Goal: Task Accomplishment & Management: Complete application form

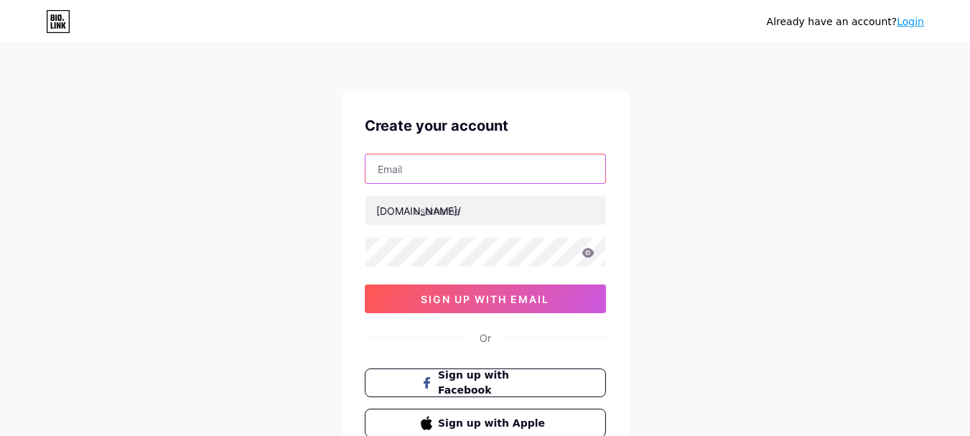
click at [453, 167] on input "text" at bounding box center [485, 168] width 240 height 29
type input "[PERSON_NAME].edvan"
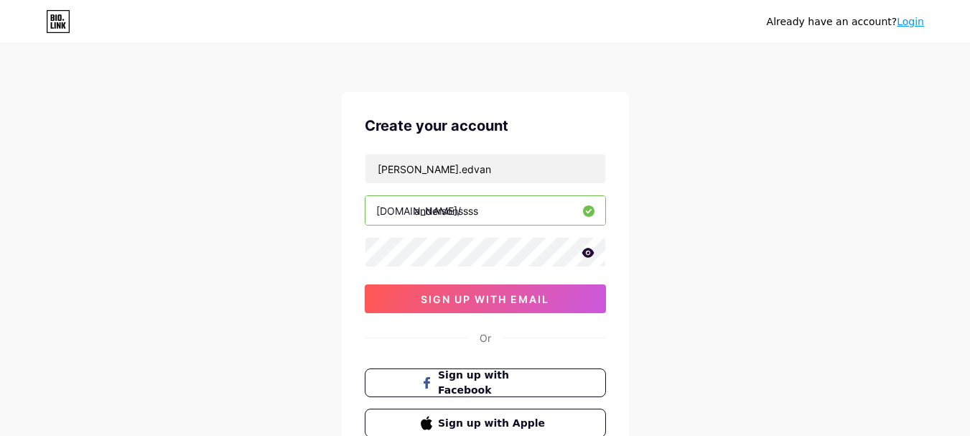
drag, startPoint x: 494, startPoint y: 215, endPoint x: 384, endPoint y: 213, distance: 109.8
click at [384, 213] on div "[DOMAIN_NAME]/ andersonssss" at bounding box center [485, 210] width 241 height 30
type input "d"
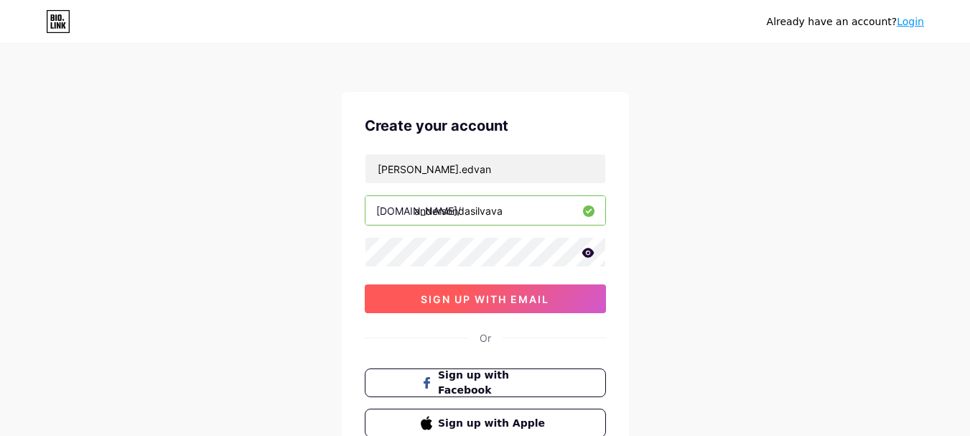
type input "andersondasilvava"
click at [454, 304] on span "sign up with email" at bounding box center [485, 299] width 129 height 12
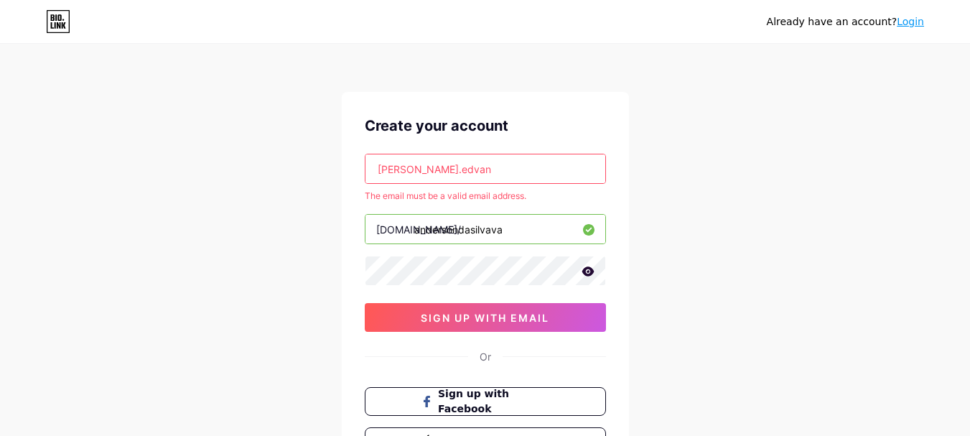
click at [477, 167] on input "[PERSON_NAME].edvan" at bounding box center [485, 168] width 240 height 29
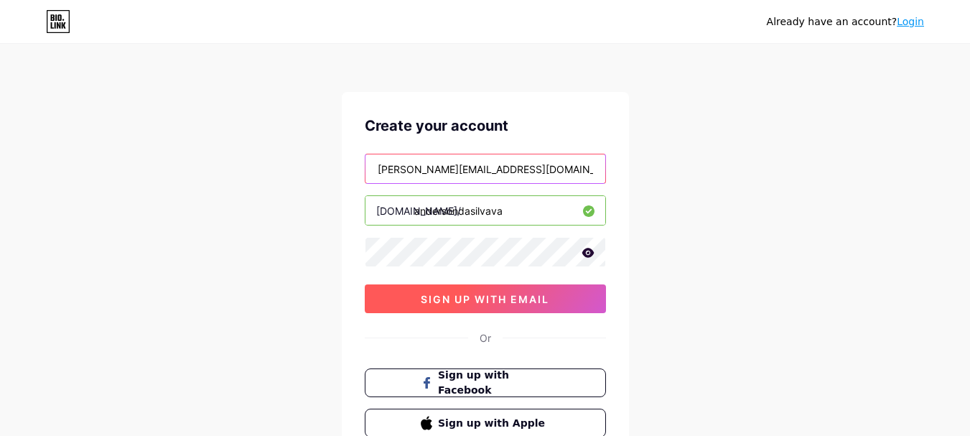
type input "[PERSON_NAME][EMAIL_ADDRESS][DOMAIN_NAME]"
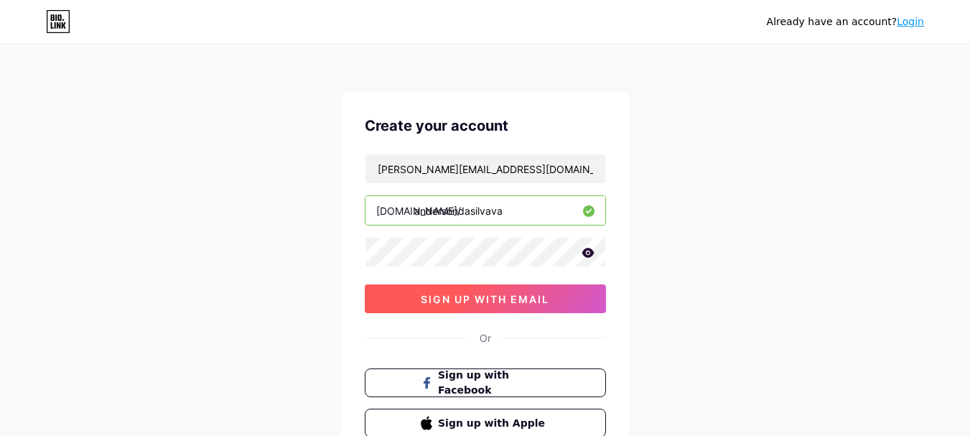
click at [413, 291] on button "sign up with email" at bounding box center [485, 298] width 241 height 29
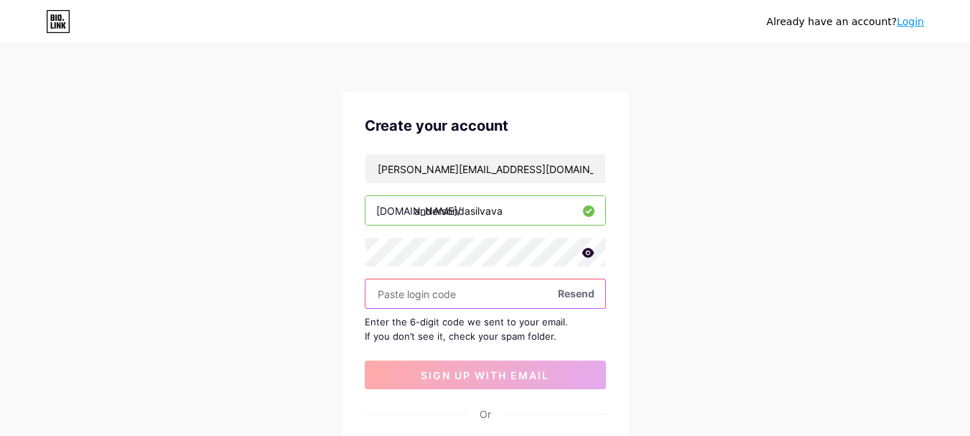
paste input "962898"
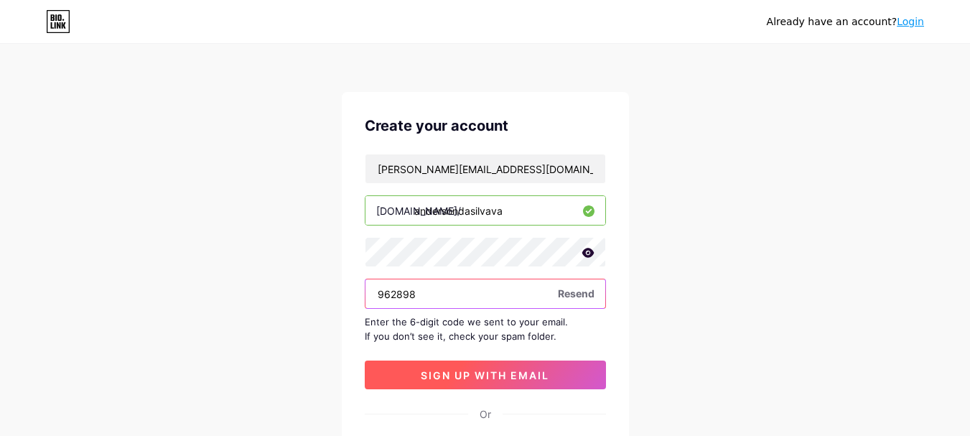
type input "962898"
click at [485, 366] on button "sign up with email" at bounding box center [485, 374] width 241 height 29
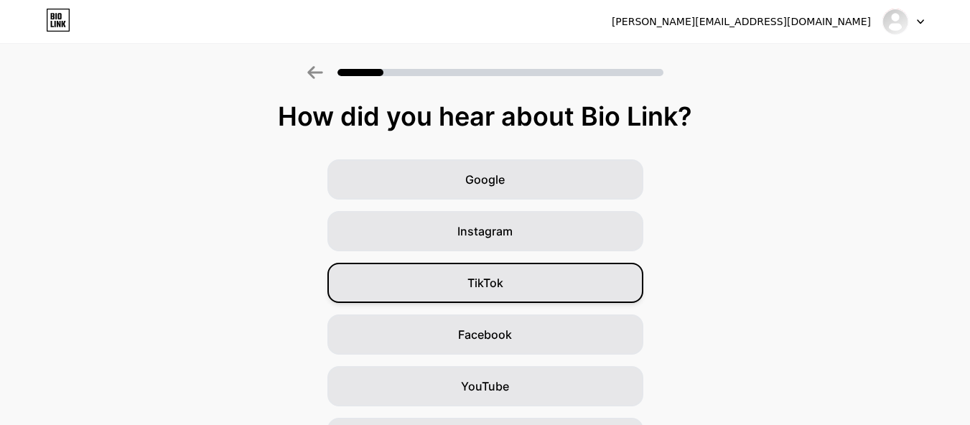
click at [404, 289] on div "TikTok" at bounding box center [485, 283] width 316 height 40
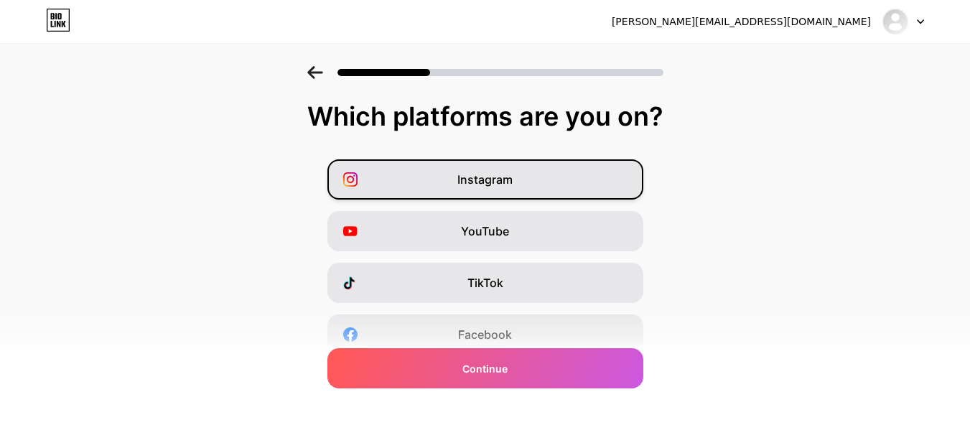
click at [538, 183] on div "Instagram" at bounding box center [485, 179] width 316 height 40
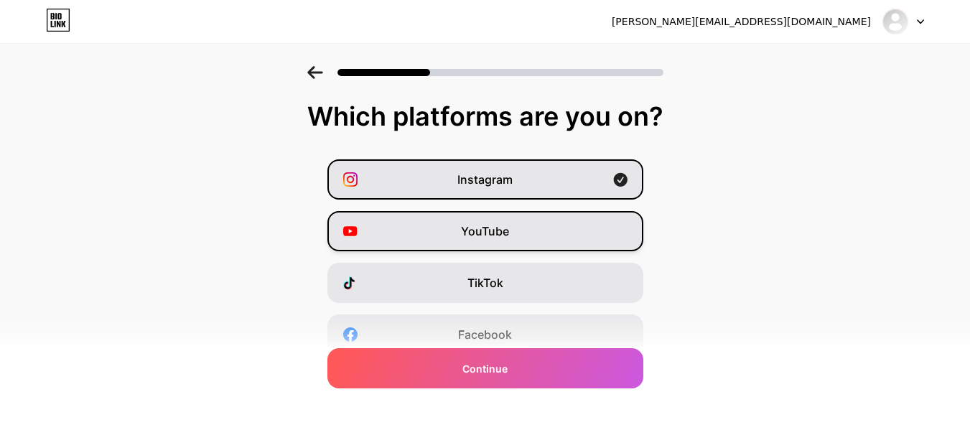
click at [447, 240] on div "YouTube" at bounding box center [485, 231] width 316 height 40
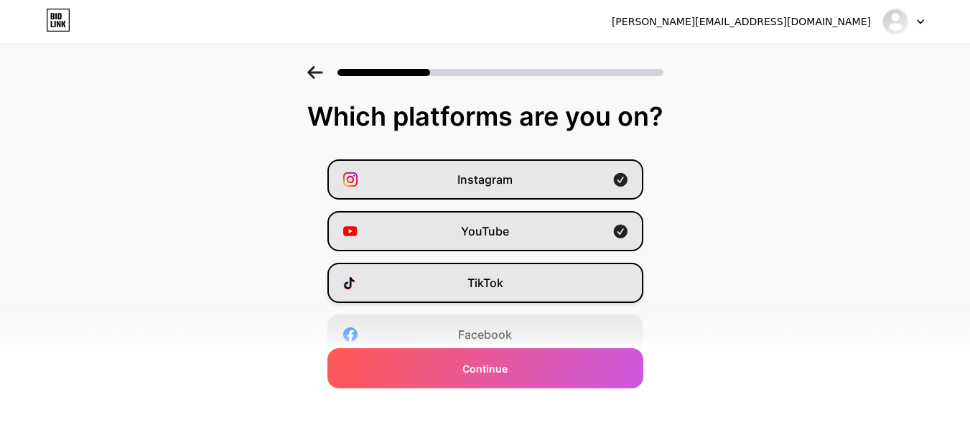
drag, startPoint x: 405, startPoint y: 279, endPoint x: 387, endPoint y: 282, distance: 18.2
click at [406, 279] on div "TikTok" at bounding box center [485, 283] width 316 height 40
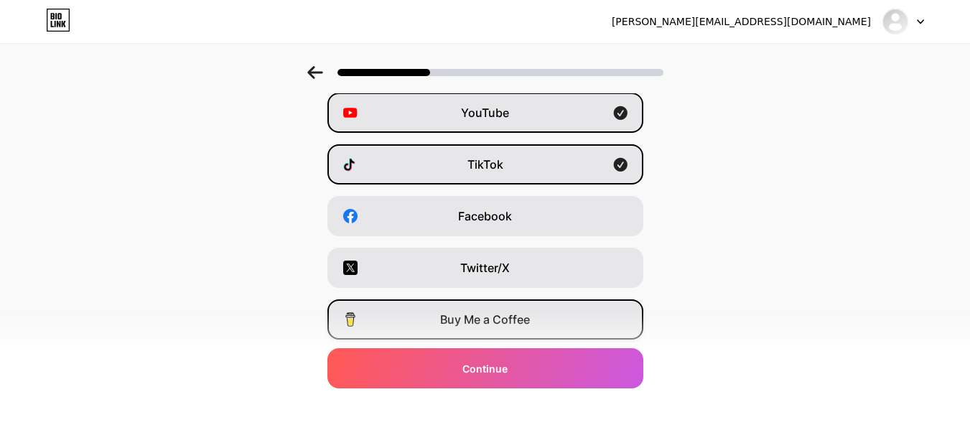
scroll to position [144, 0]
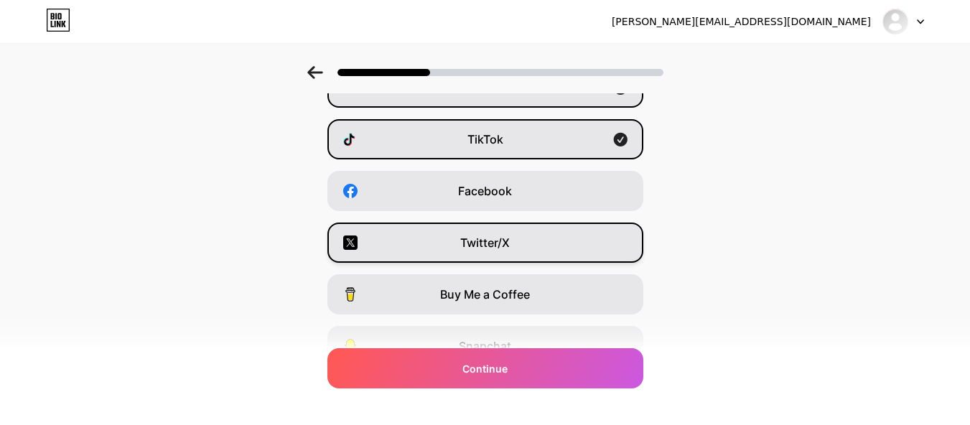
drag, startPoint x: 419, startPoint y: 246, endPoint x: 416, endPoint y: 256, distance: 10.0
click at [419, 246] on div "Twitter/X" at bounding box center [485, 243] width 316 height 40
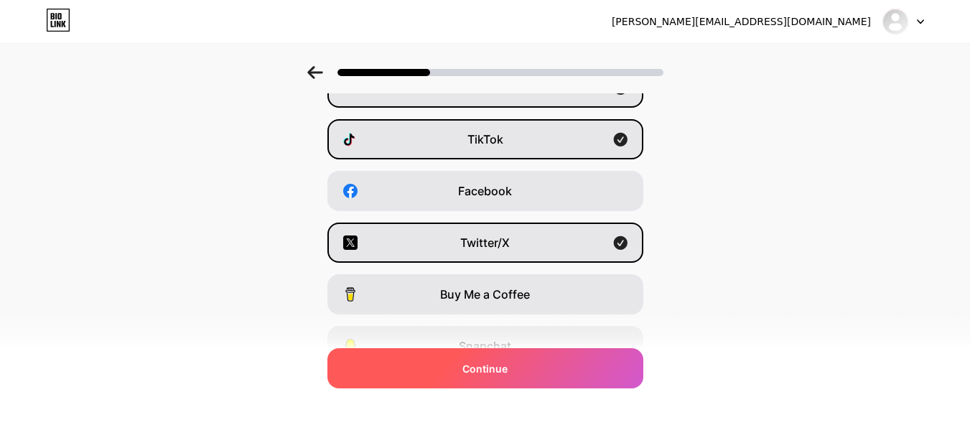
click at [436, 363] on div "Continue" at bounding box center [485, 368] width 316 height 40
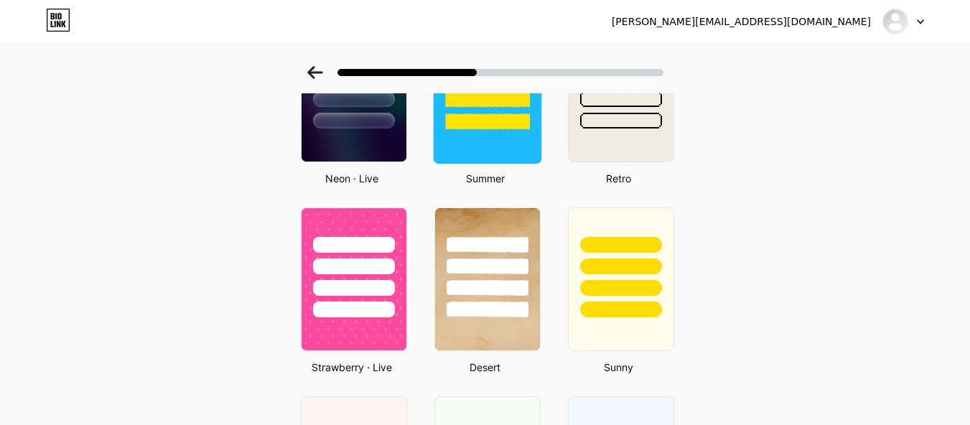
scroll to position [718, 0]
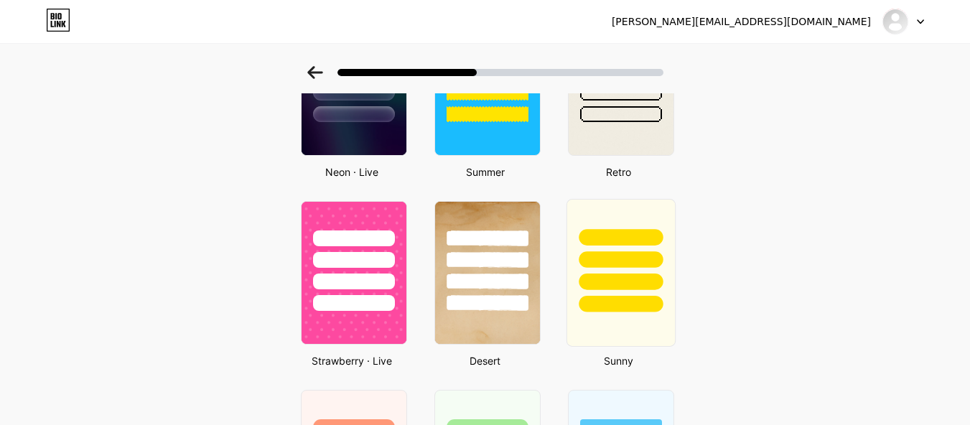
click at [596, 273] on div at bounding box center [620, 256] width 108 height 113
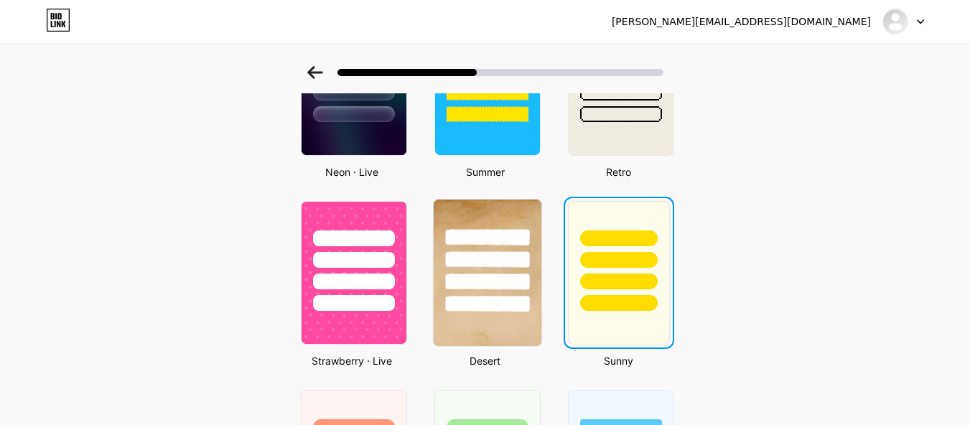
click at [531, 272] on div at bounding box center [487, 256] width 108 height 113
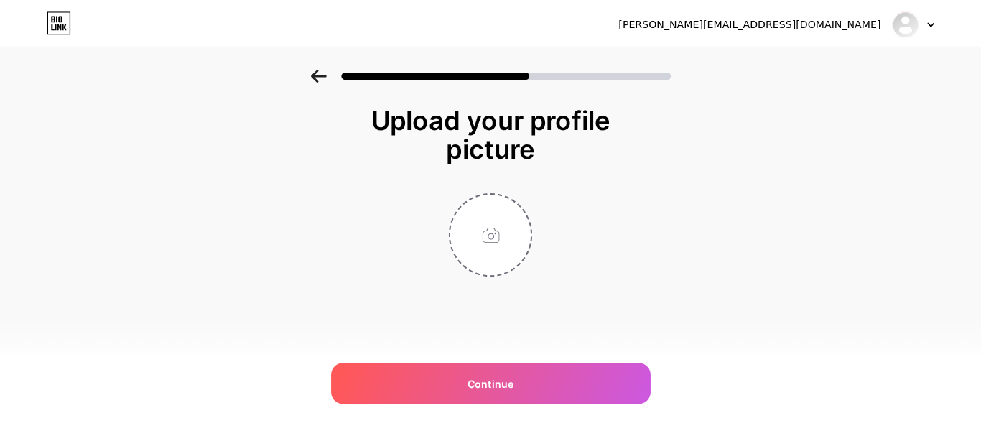
scroll to position [0, 0]
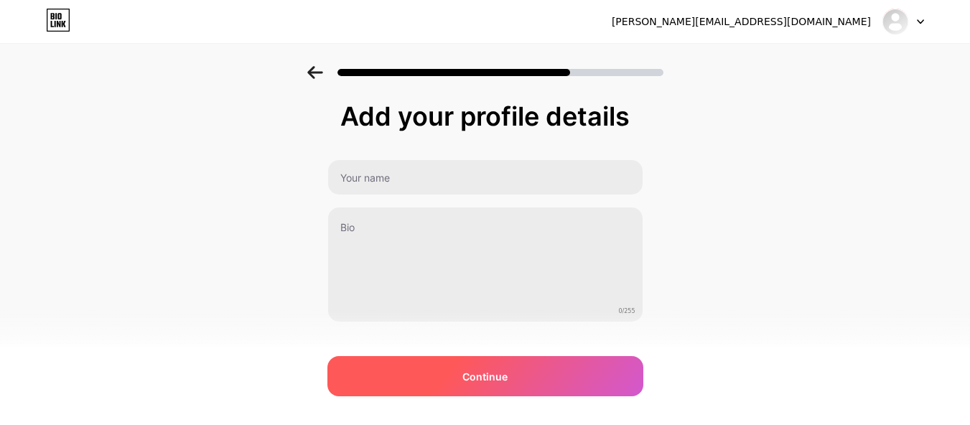
click at [483, 370] on span "Continue" at bounding box center [484, 376] width 45 height 15
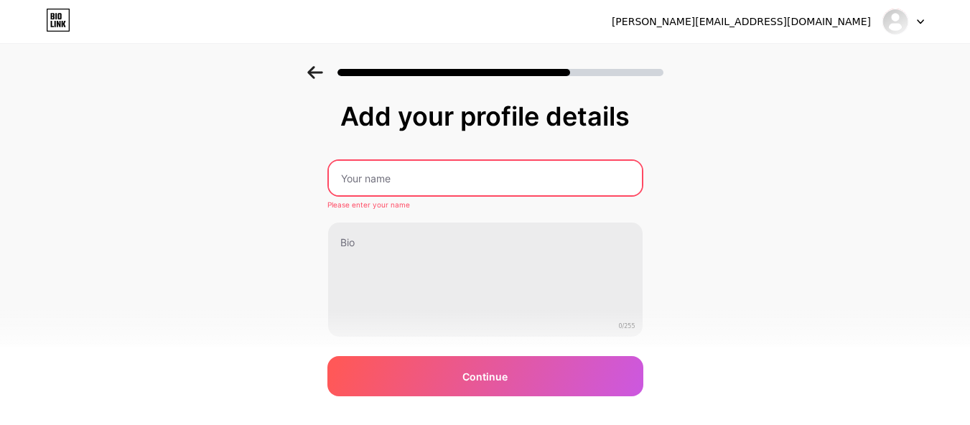
click at [449, 180] on input "text" at bounding box center [485, 178] width 313 height 34
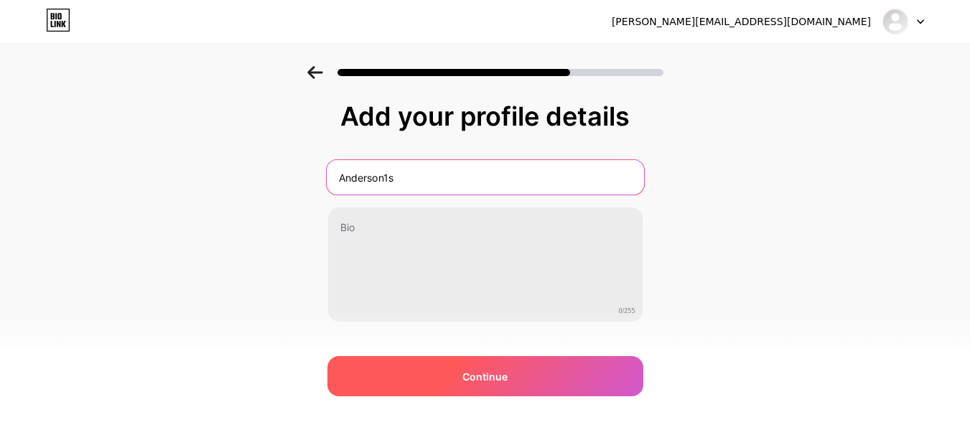
type input "Anderson1s"
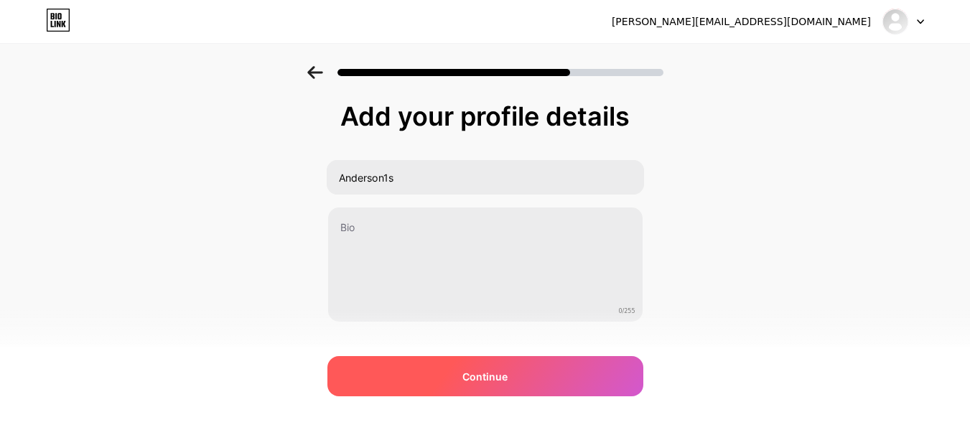
click at [467, 376] on div "Continue" at bounding box center [485, 376] width 316 height 40
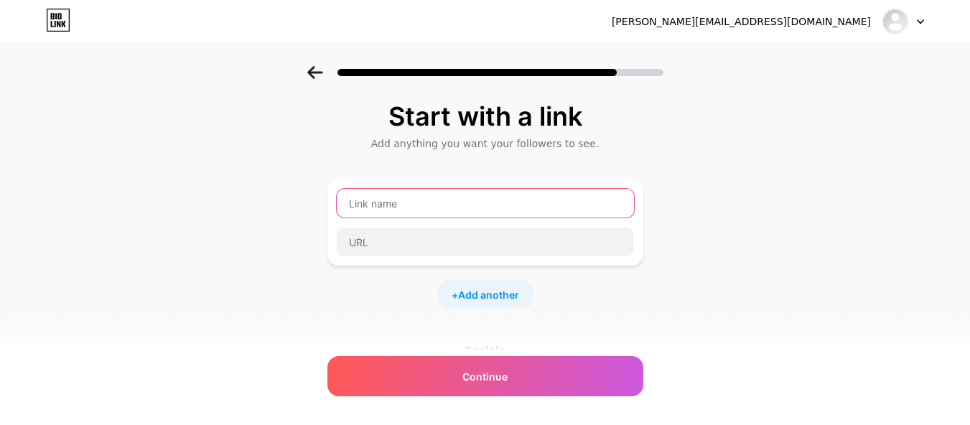
click at [449, 210] on input "text" at bounding box center [485, 203] width 297 height 29
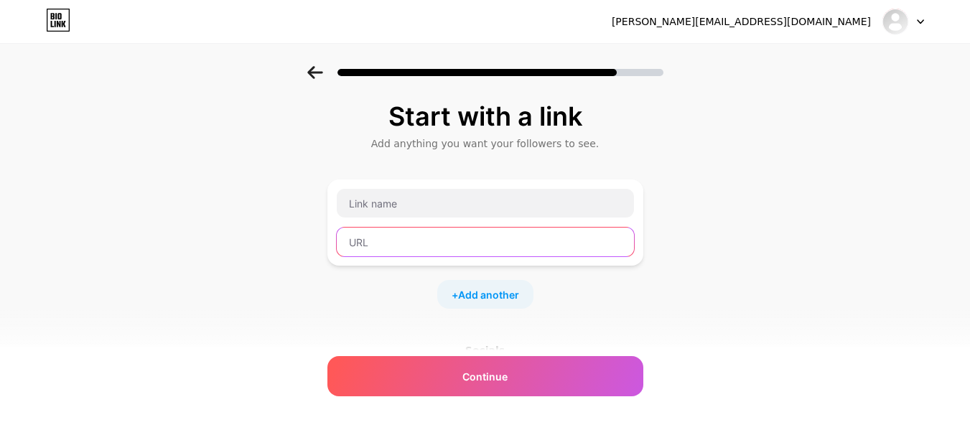
click at [429, 243] on input "text" at bounding box center [485, 242] width 297 height 29
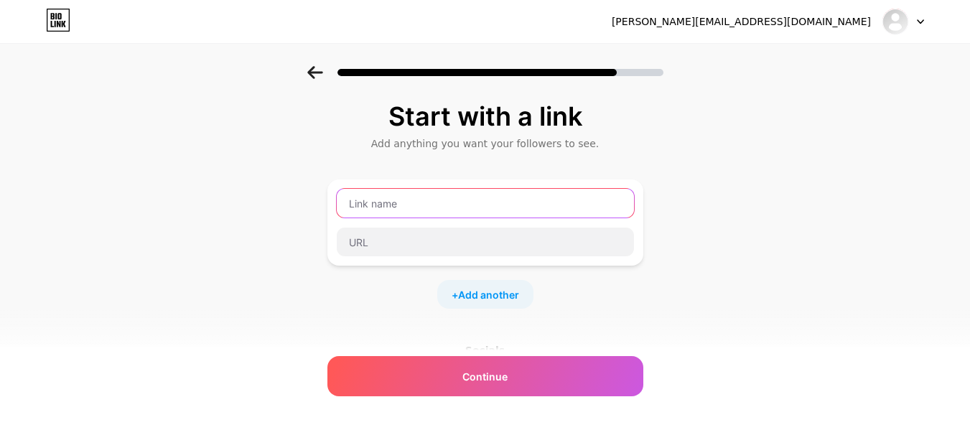
click at [442, 210] on input "text" at bounding box center [485, 203] width 297 height 29
paste input "962898"
paste input "https://amzn.to/3K6ytg1"
type input "https://amzn.to/3K6ytg1"
click at [452, 403] on input "text" at bounding box center [503, 391] width 261 height 32
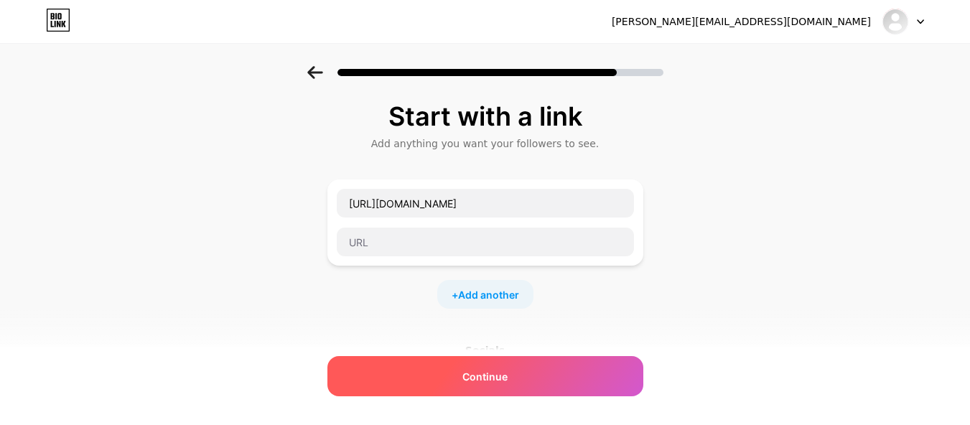
click at [452, 383] on div "Continue" at bounding box center [485, 376] width 316 height 40
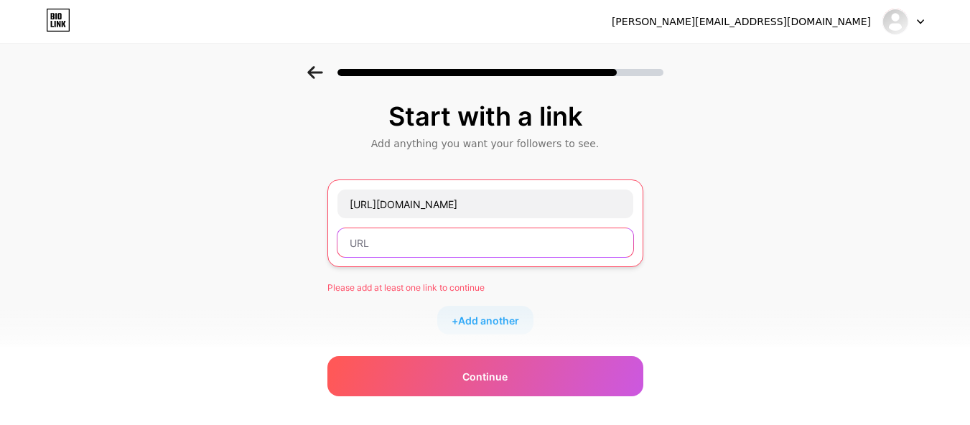
click at [406, 247] on input "text" at bounding box center [485, 242] width 296 height 29
paste input "https://amzn.to/3K6ytg1"
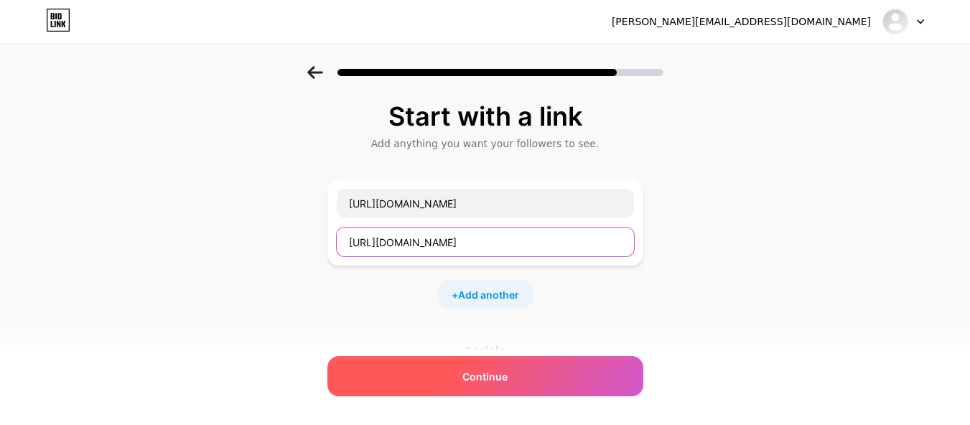
type input "https://amzn.to/3K6ytg1"
click at [481, 391] on div "Continue" at bounding box center [485, 376] width 316 height 40
click at [439, 386] on div "Continue" at bounding box center [485, 376] width 316 height 40
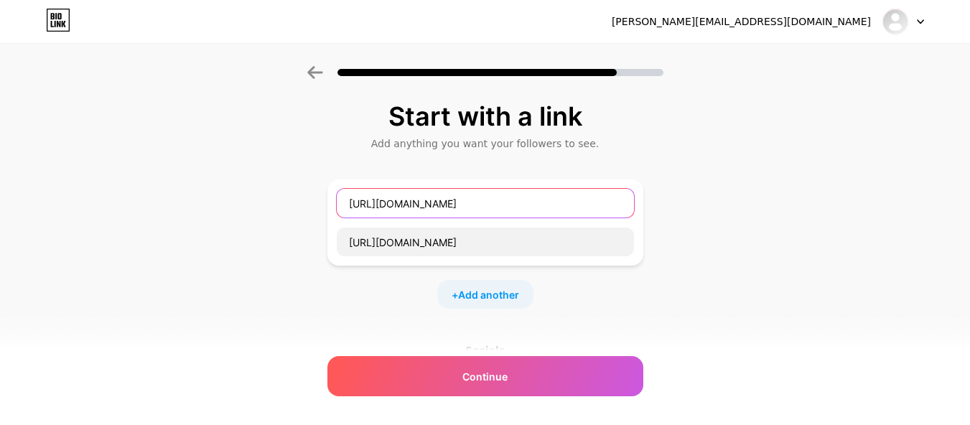
drag, startPoint x: 495, startPoint y: 205, endPoint x: 281, endPoint y: 203, distance: 213.2
click at [282, 203] on div "Start with a link Add anything you want your followers to see. https://amzn.to/…" at bounding box center [485, 318] width 970 height 505
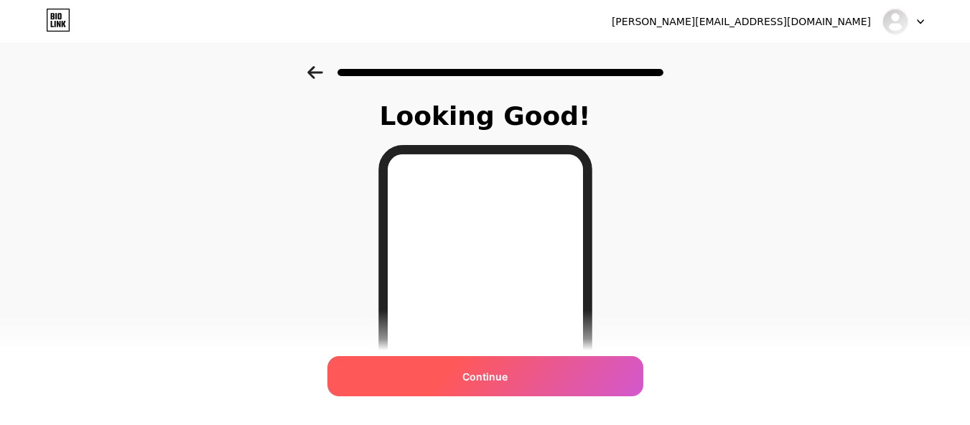
click at [396, 364] on div "Continue" at bounding box center [485, 376] width 316 height 40
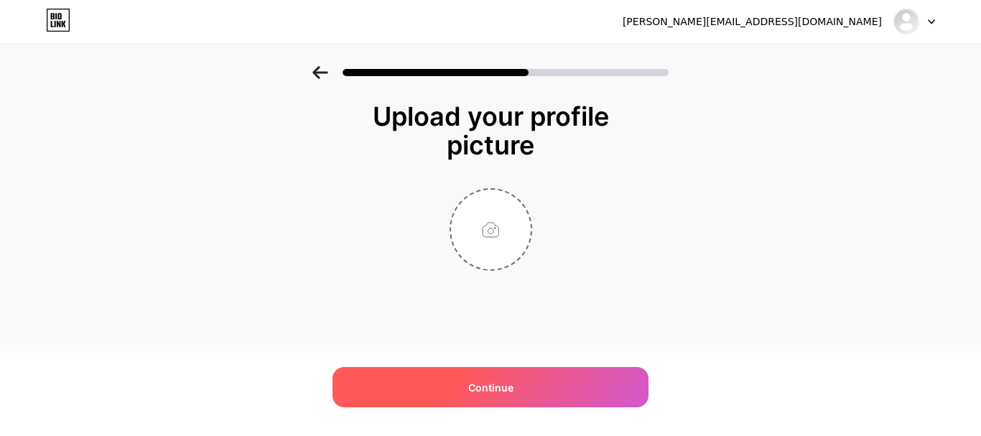
click at [483, 396] on div "Continue" at bounding box center [490, 387] width 316 height 40
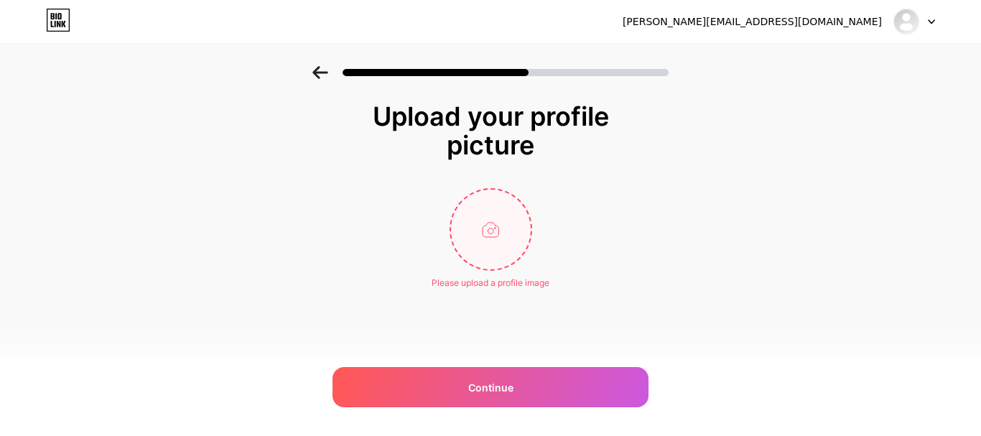
click at [497, 226] on input "file" at bounding box center [491, 230] width 80 height 80
type input "C:\fakepath\Gemini_Generated_Image_bnjau8bnjau8bnja.png"
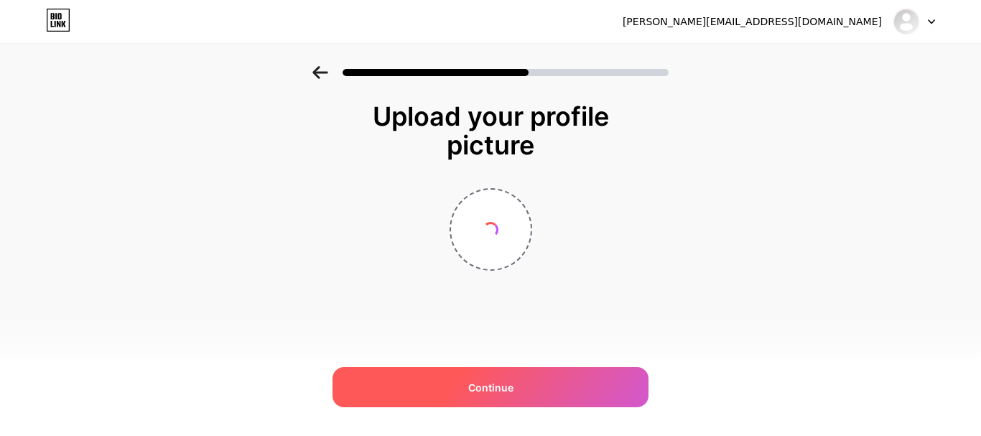
click at [466, 384] on div "Continue" at bounding box center [490, 387] width 316 height 40
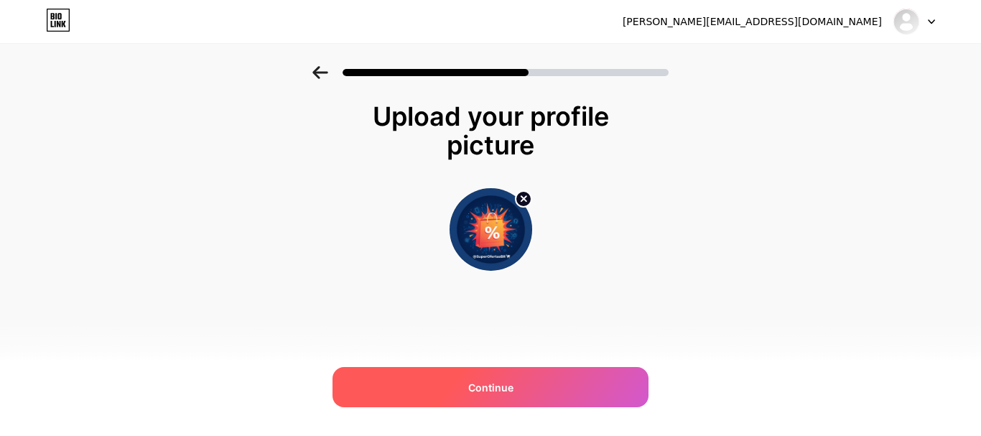
click at [446, 373] on div "Continue" at bounding box center [490, 387] width 316 height 40
click at [461, 391] on div "Continue" at bounding box center [490, 387] width 316 height 40
click at [511, 397] on div "Continue" at bounding box center [490, 387] width 316 height 40
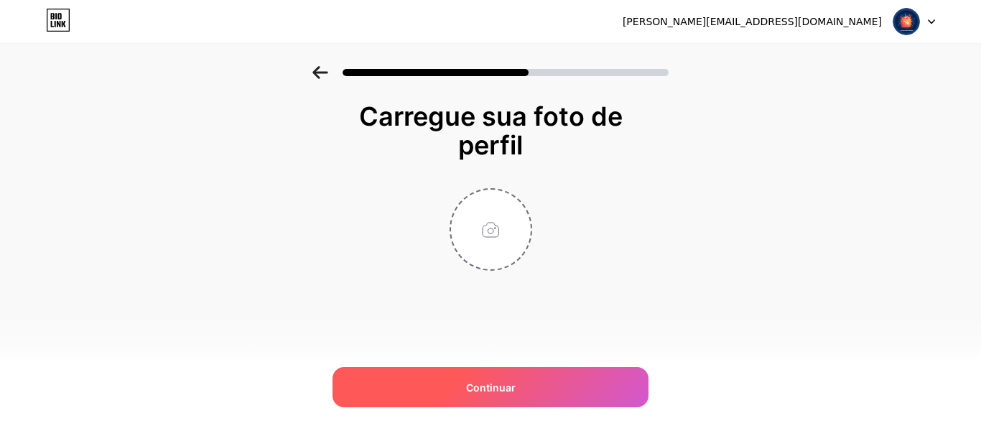
click at [531, 398] on div "Continuar" at bounding box center [490, 387] width 316 height 40
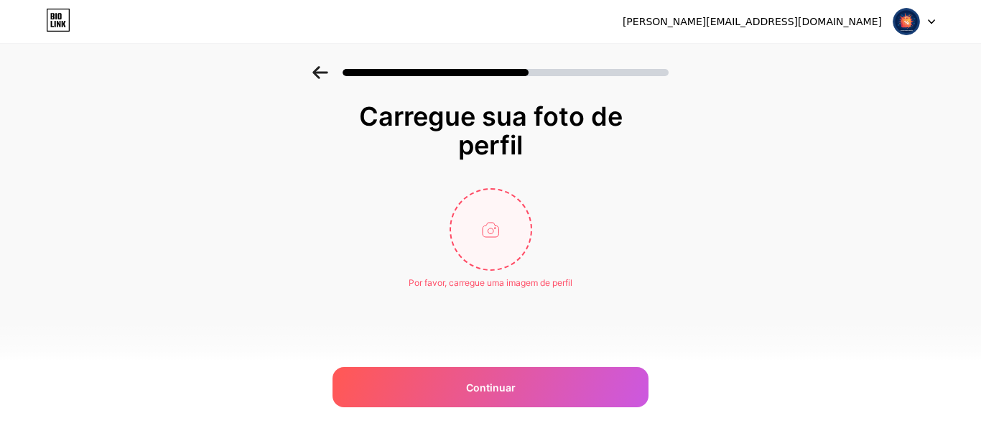
click at [497, 248] on input "file" at bounding box center [491, 230] width 80 height 80
type input "C:\fakepath\Gemini_Generated_Image_ht5zalht5zalht5z.png"
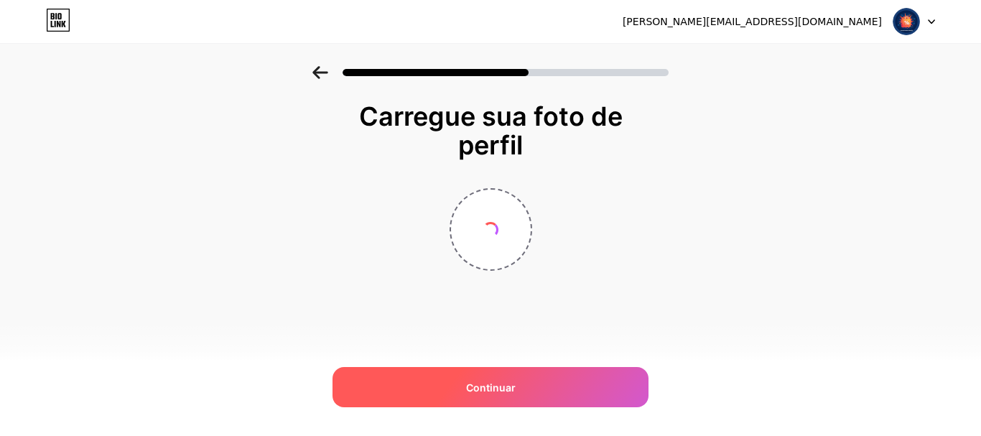
click at [486, 395] on div "Continuar" at bounding box center [490, 387] width 316 height 40
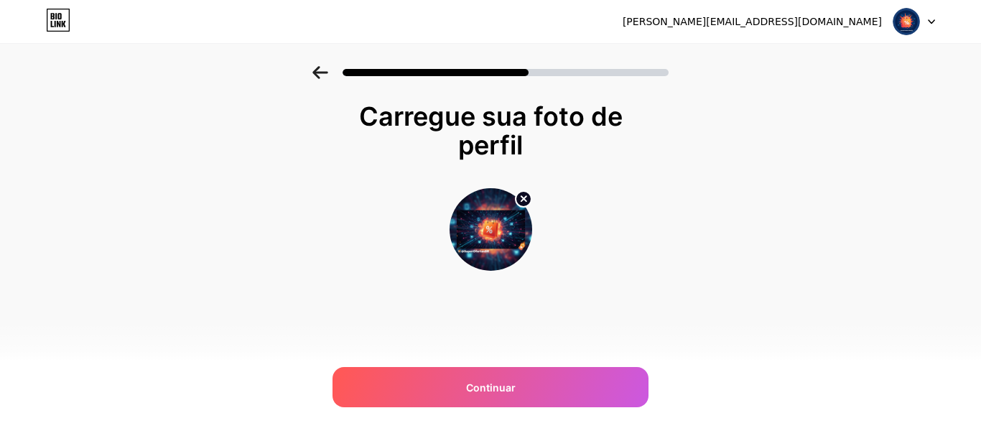
click at [516, 360] on div "[PERSON_NAME][EMAIL_ADDRESS][DOMAIN_NAME] Sair Link copiado Carregue sua foto d…" at bounding box center [490, 218] width 981 height 436
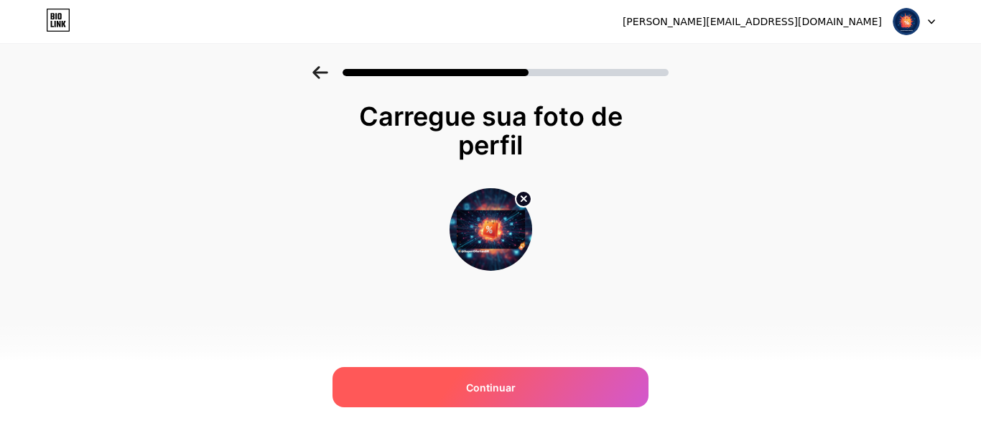
click at [518, 368] on div "Continuar" at bounding box center [490, 387] width 316 height 40
click at [512, 395] on div "Continuar" at bounding box center [490, 387] width 316 height 40
click at [512, 395] on div at bounding box center [490, 387] width 316 height 40
click at [512, 395] on div "Continue" at bounding box center [490, 387] width 316 height 40
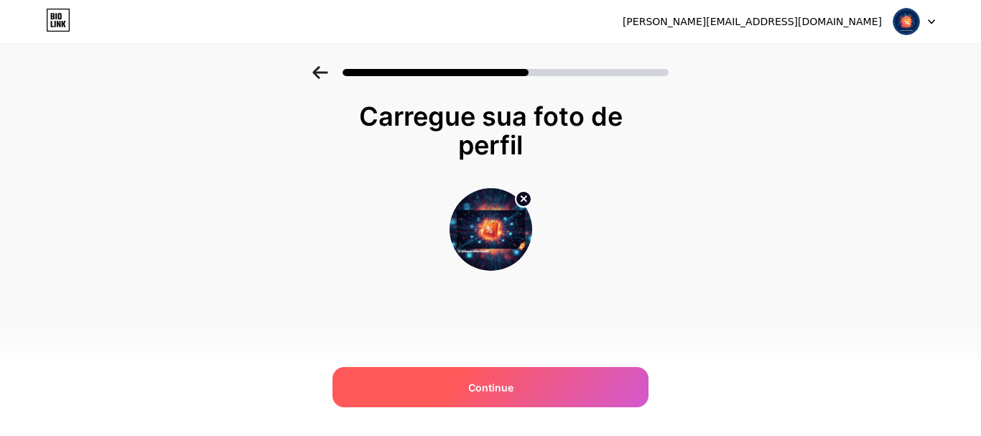
click at [512, 395] on div "Continue" at bounding box center [490, 387] width 316 height 40
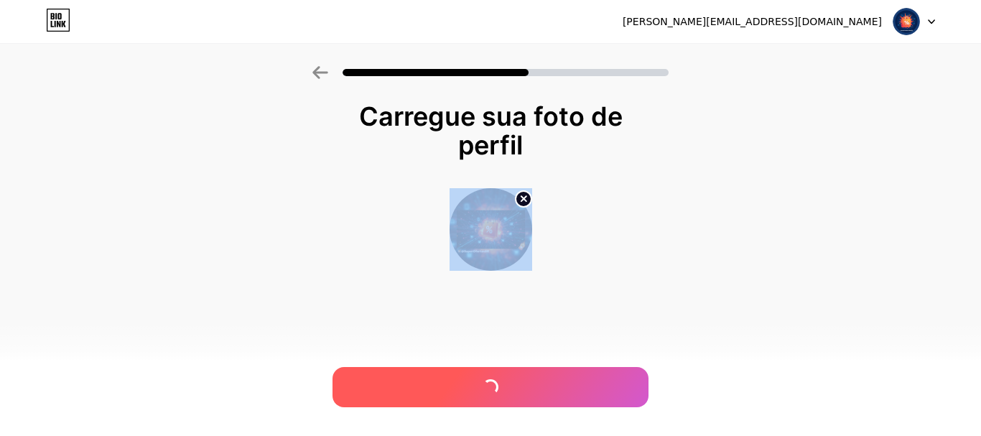
click at [512, 395] on div at bounding box center [490, 387] width 316 height 40
click at [512, 393] on div at bounding box center [490, 387] width 316 height 40
click at [512, 391] on div "Continue" at bounding box center [490, 387] width 316 height 40
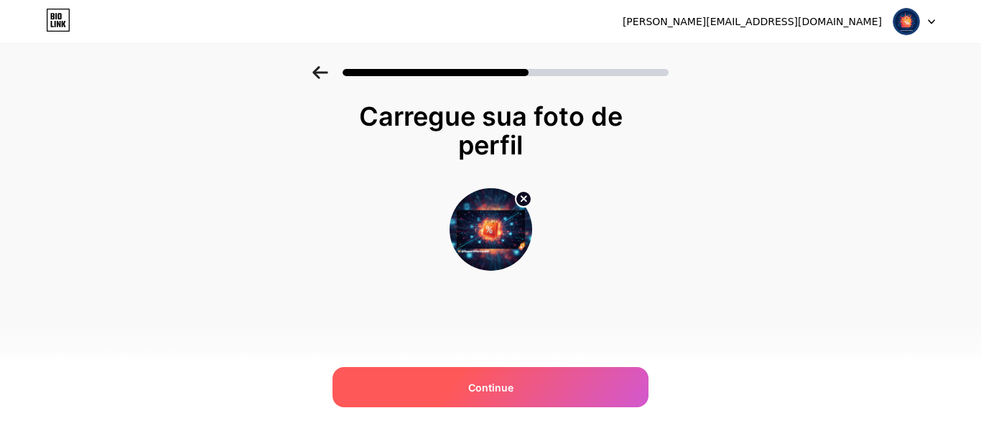
click at [512, 390] on div "Continue" at bounding box center [490, 387] width 316 height 40
click at [512, 389] on div "Continue" at bounding box center [490, 387] width 316 height 40
